Goal: Use online tool/utility: Utilize a website feature to perform a specific function

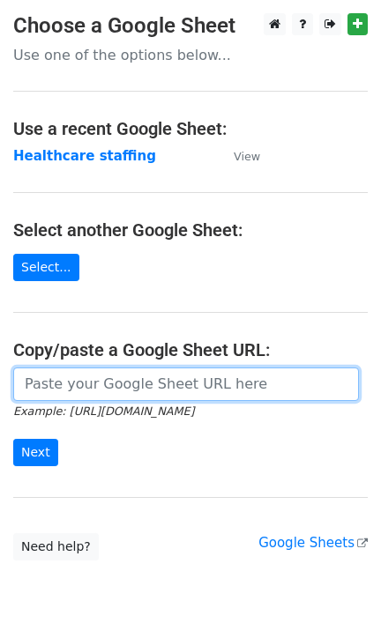
click at [101, 386] on input "url" at bounding box center [185, 383] width 345 height 33
paste input "https://docs.google.com/spreadsheets/d/18wmQs382sQFLXlzSadqRh4K96pqHHsg8uqo3kMm…"
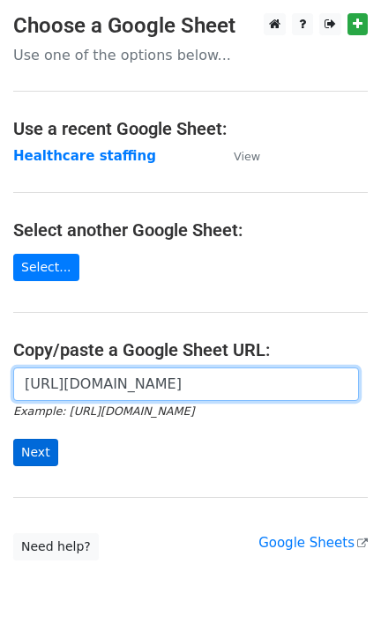
type input "https://docs.google.com/spreadsheets/d/18wmQs382sQFLXlzSadqRh4K96pqHHsg8uqo3kMm…"
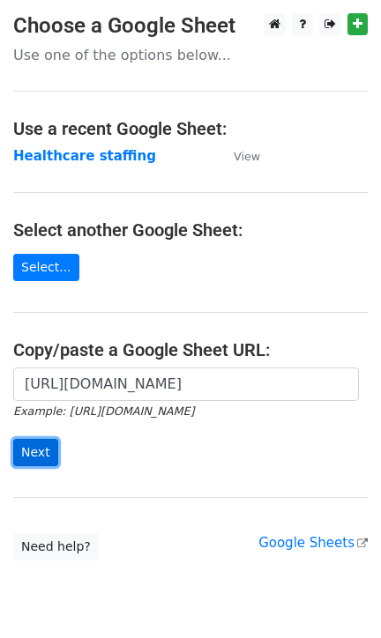
click at [46, 455] on input "Next" at bounding box center [35, 452] width 45 height 27
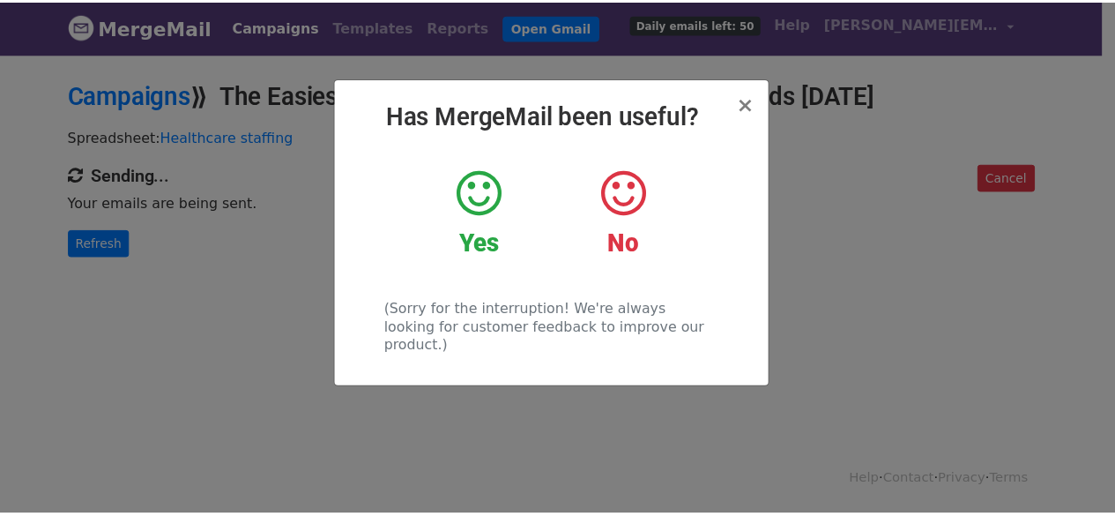
scroll to position [2, 0]
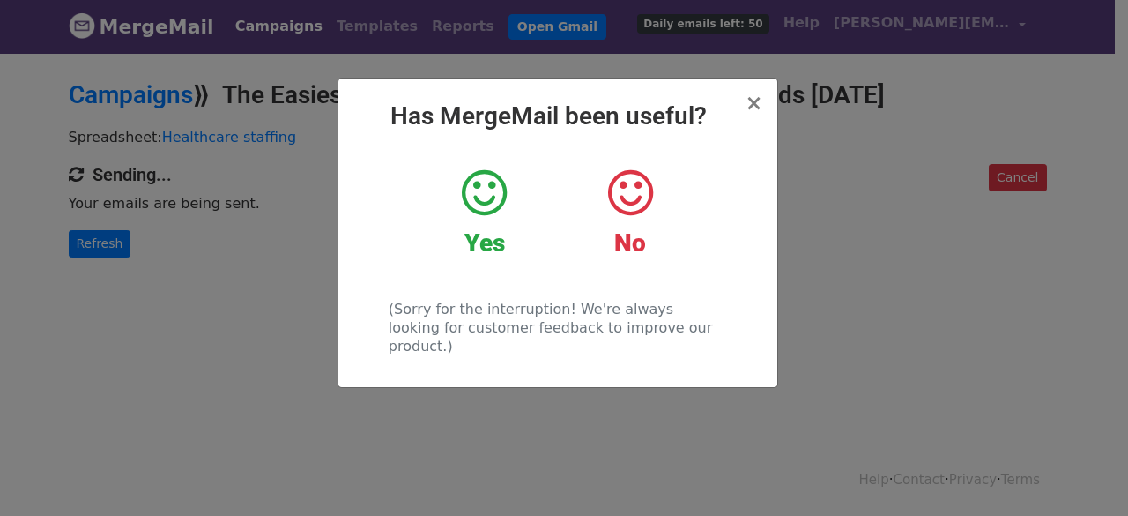
click at [497, 207] on icon at bounding box center [484, 193] width 45 height 53
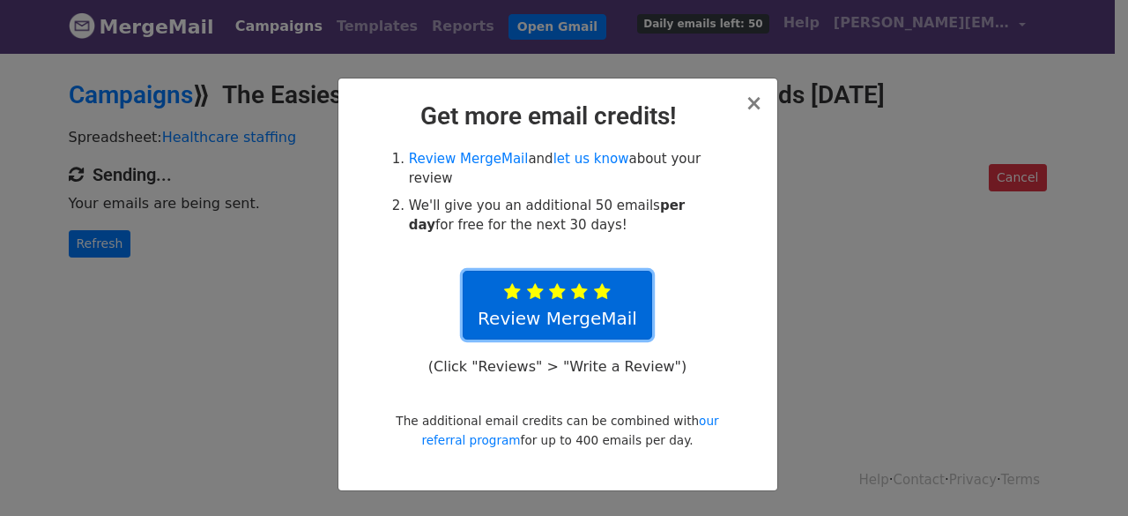
click at [605, 283] on icon at bounding box center [602, 292] width 17 height 18
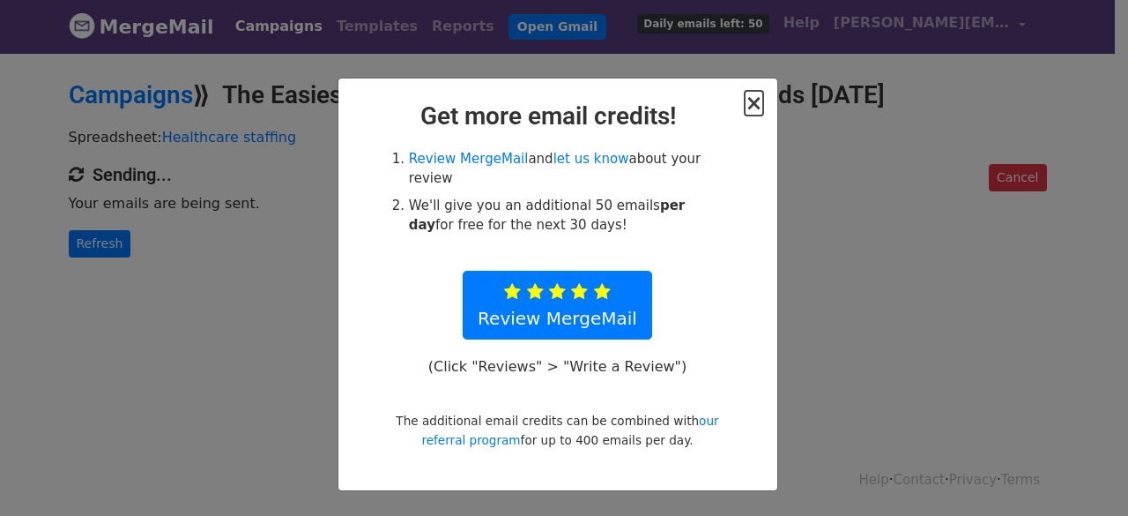
click at [756, 113] on span "×" at bounding box center [754, 103] width 18 height 25
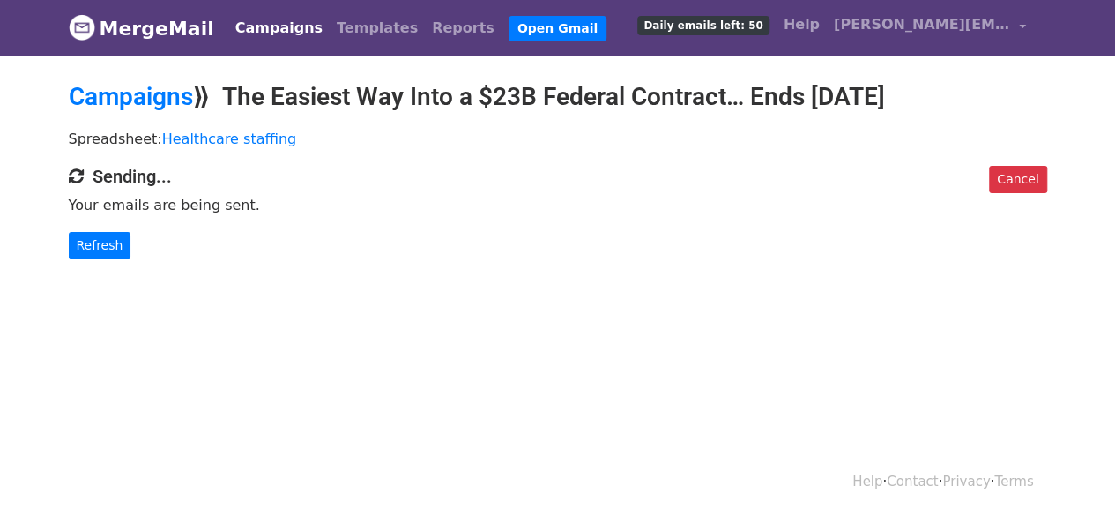
scroll to position [0, 0]
click at [92, 246] on link "Refresh" at bounding box center [100, 245] width 63 height 27
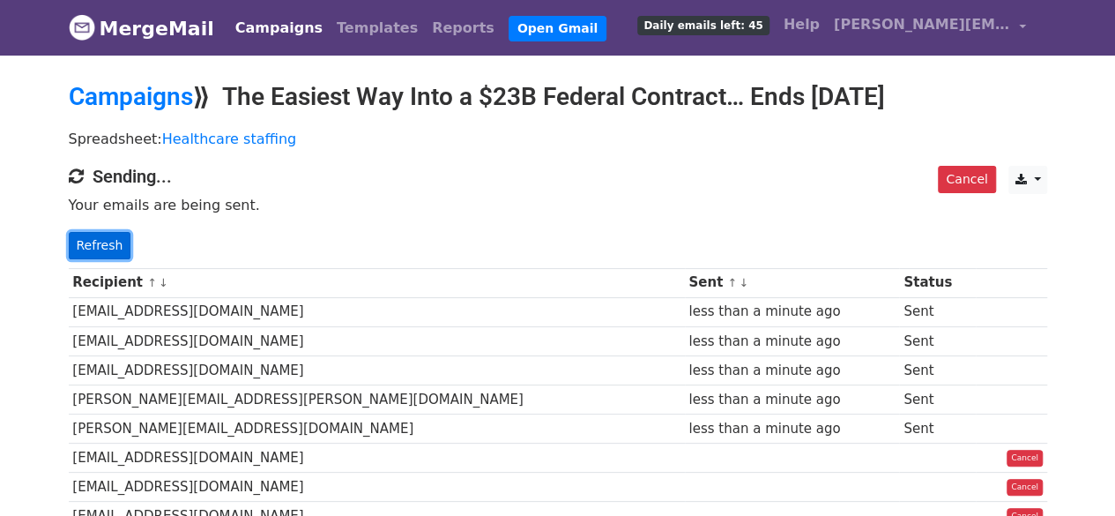
click at [92, 246] on link "Refresh" at bounding box center [100, 245] width 63 height 27
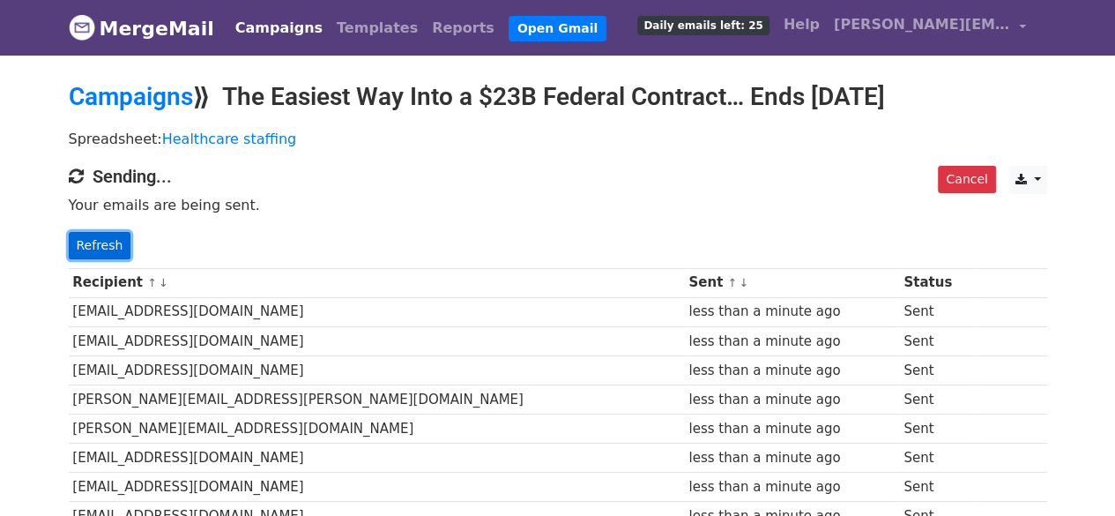
click at [105, 244] on link "Refresh" at bounding box center [100, 245] width 63 height 27
